Goal: Find contact information: Find contact information

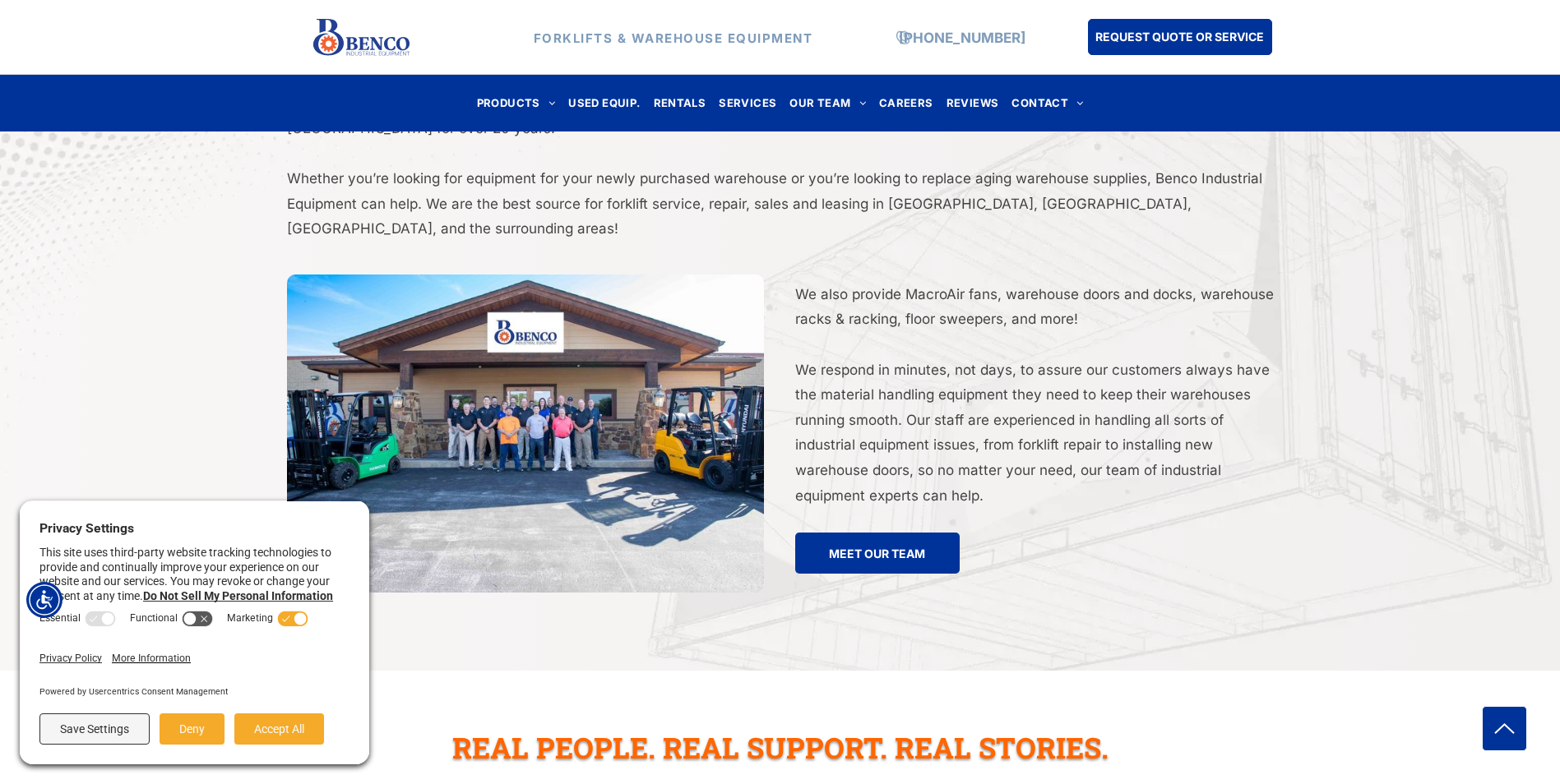
scroll to position [2959, 0]
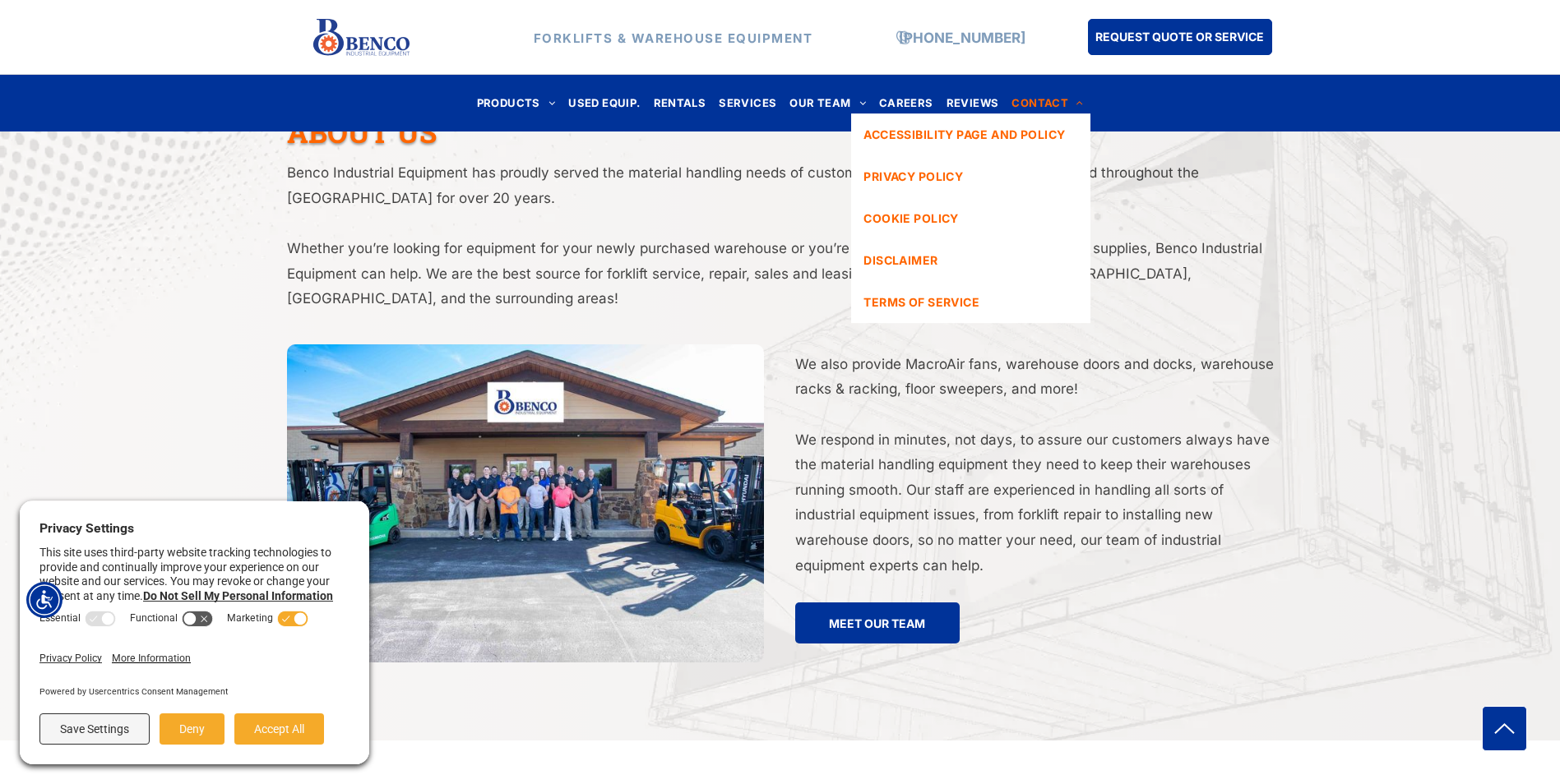
click at [1050, 100] on span "CONTACT" at bounding box center [1047, 103] width 72 height 22
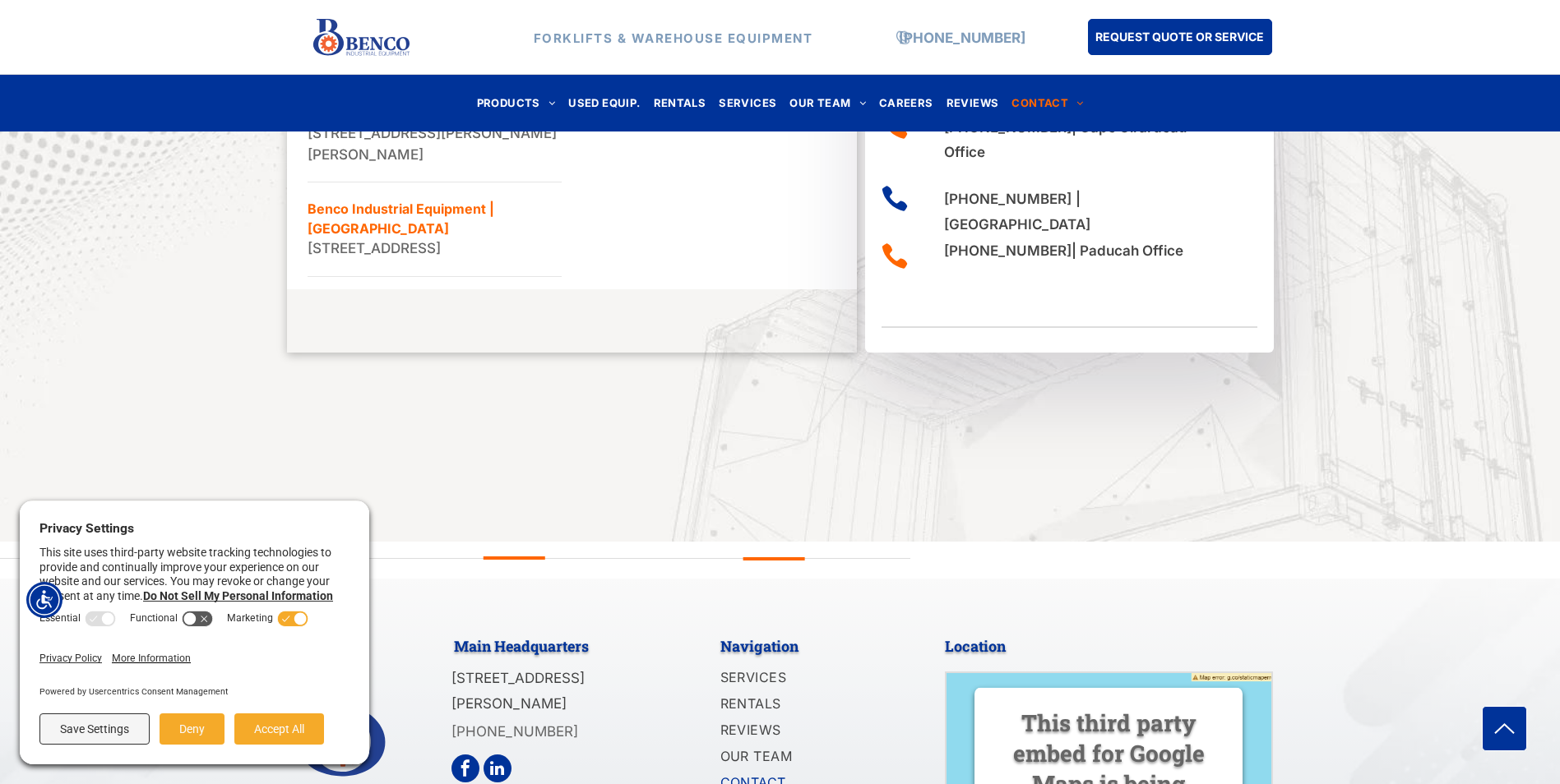
scroll to position [1483, 0]
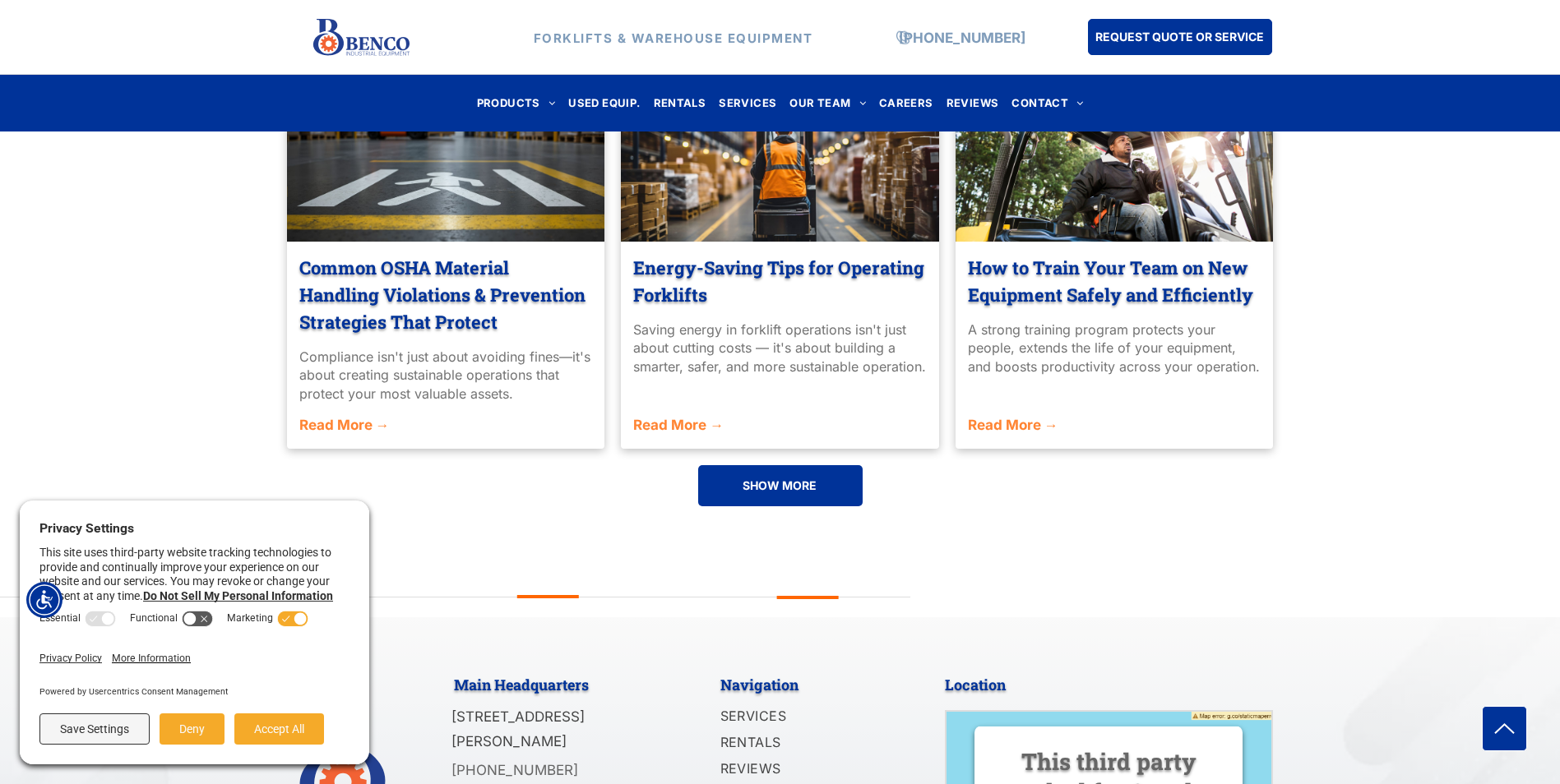
scroll to position [3910, 0]
